Goal: Task Accomplishment & Management: Manage account settings

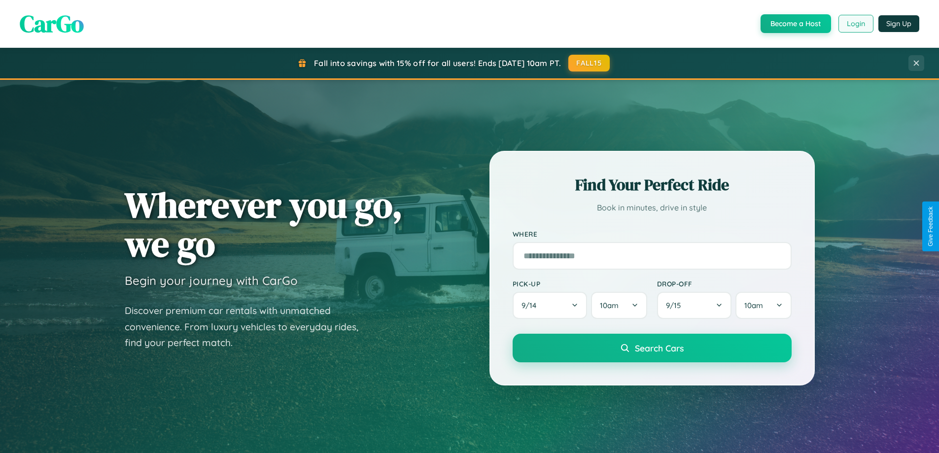
click at [856, 24] on button "Login" at bounding box center [856, 24] width 35 height 18
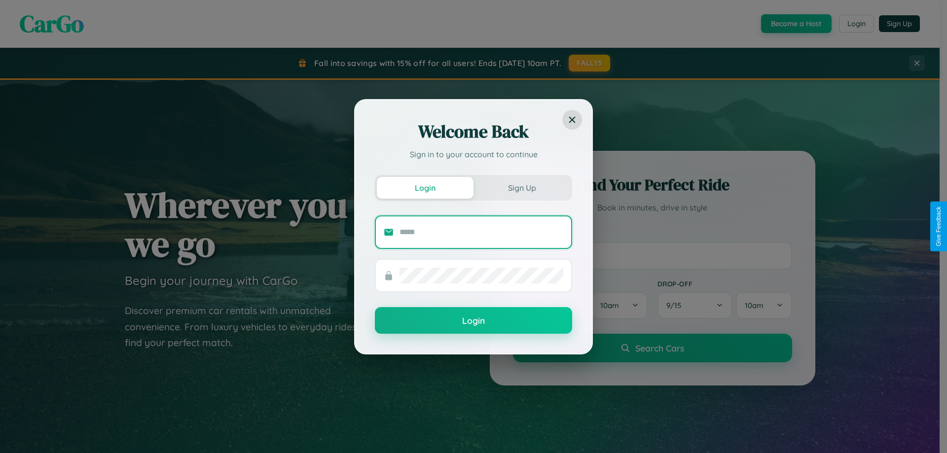
click at [481, 232] on input "text" at bounding box center [481, 232] width 164 height 16
type input "**********"
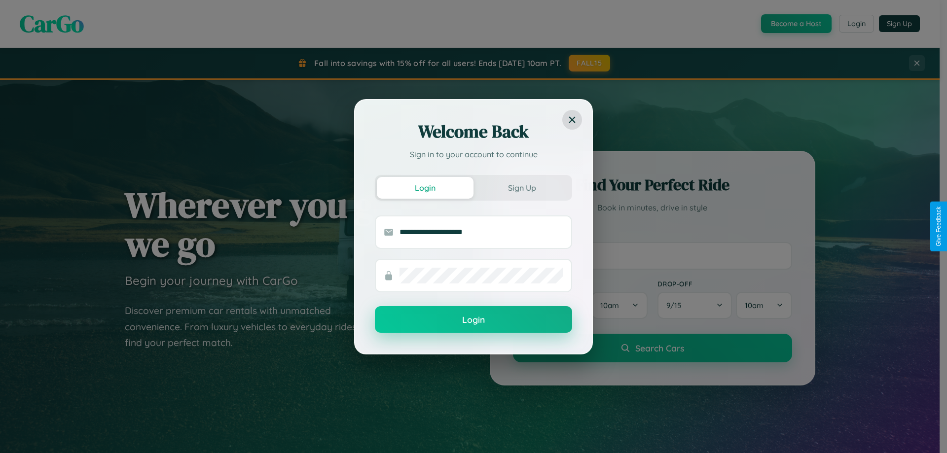
click at [473, 320] on button "Login" at bounding box center [473, 319] width 197 height 27
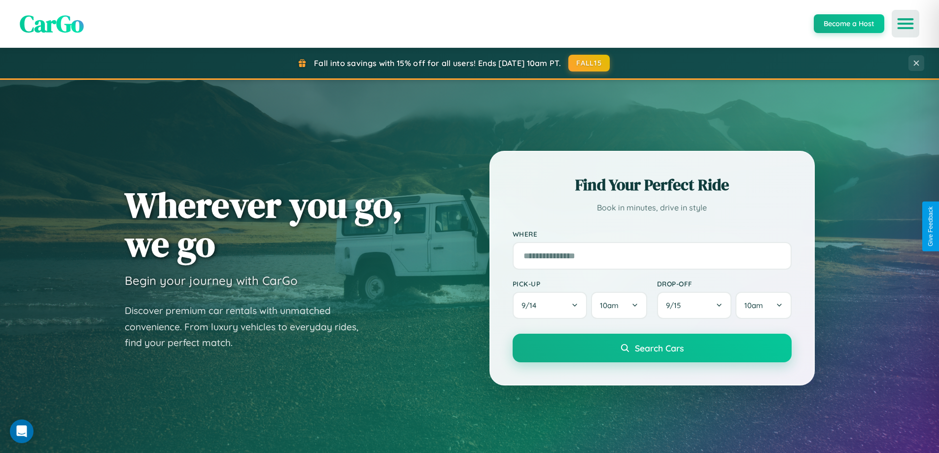
click at [906, 24] on icon "Open menu" at bounding box center [906, 23] width 14 height 9
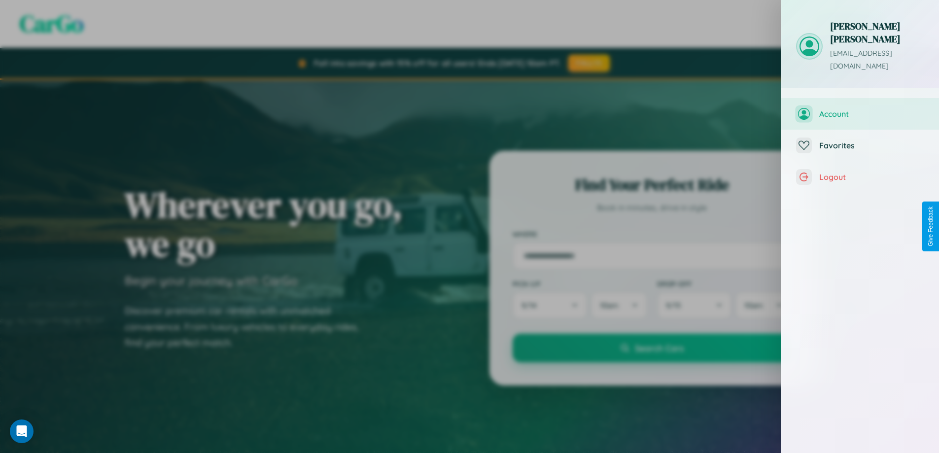
click at [861, 109] on span "Account" at bounding box center [872, 114] width 105 height 10
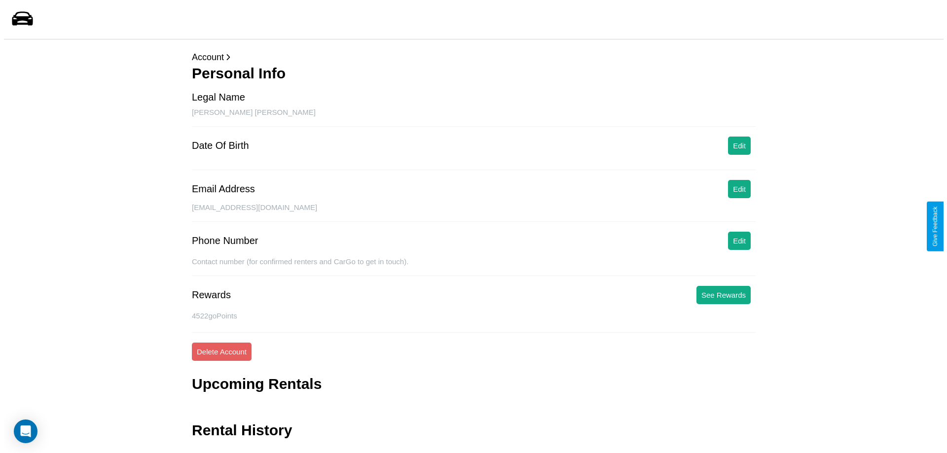
scroll to position [24, 0]
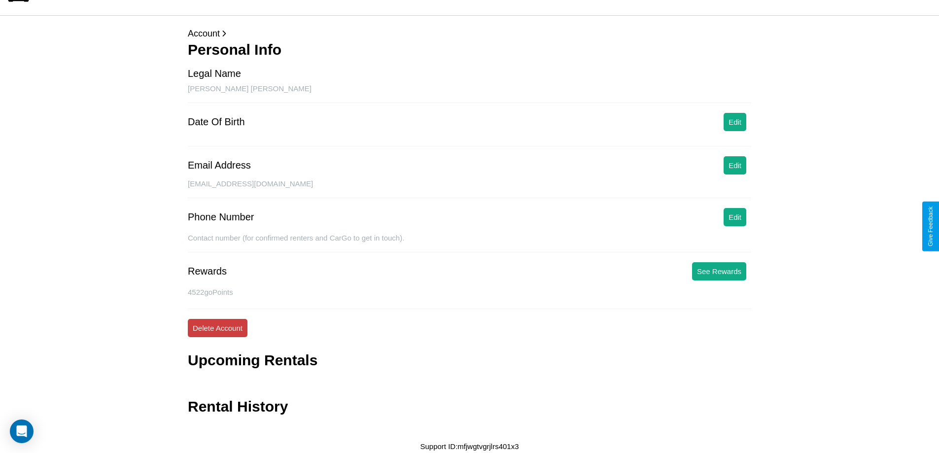
click at [217, 328] on button "Delete Account" at bounding box center [218, 328] width 60 height 18
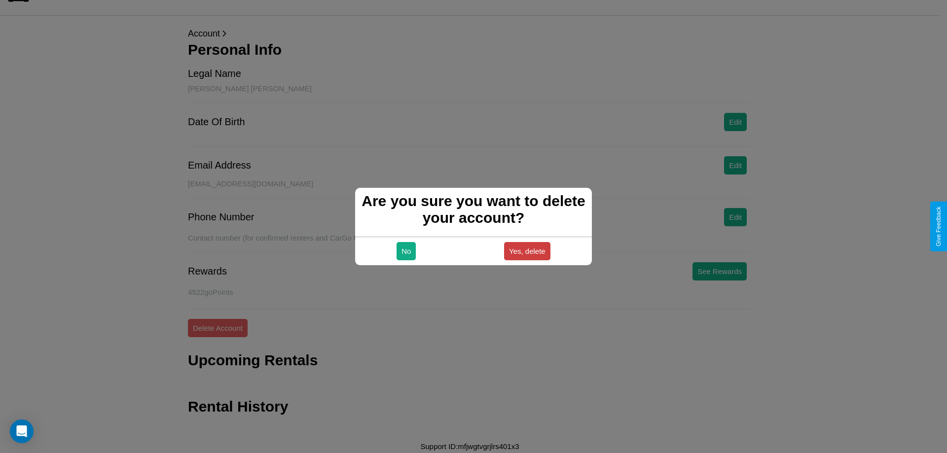
click at [527, 251] on button "Yes, delete" at bounding box center [527, 251] width 46 height 18
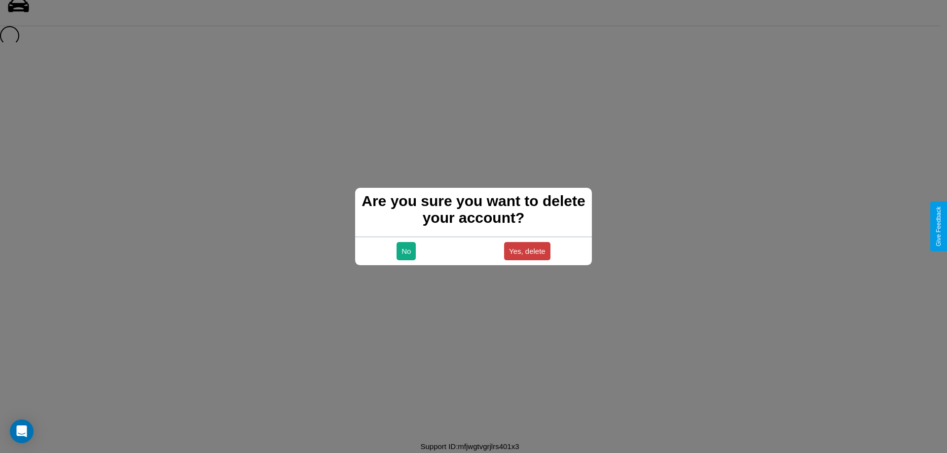
scroll to position [13, 0]
